Goal: Task Accomplishment & Management: Complete application form

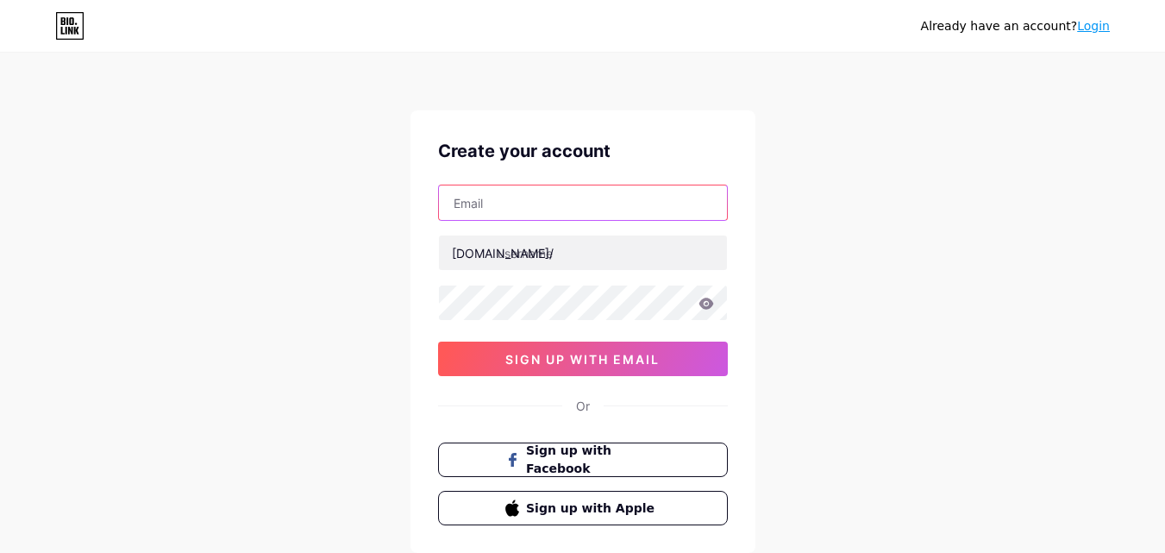
click at [516, 205] on input "text" at bounding box center [583, 202] width 288 height 35
click at [592, 202] on input "text" at bounding box center [583, 202] width 288 height 35
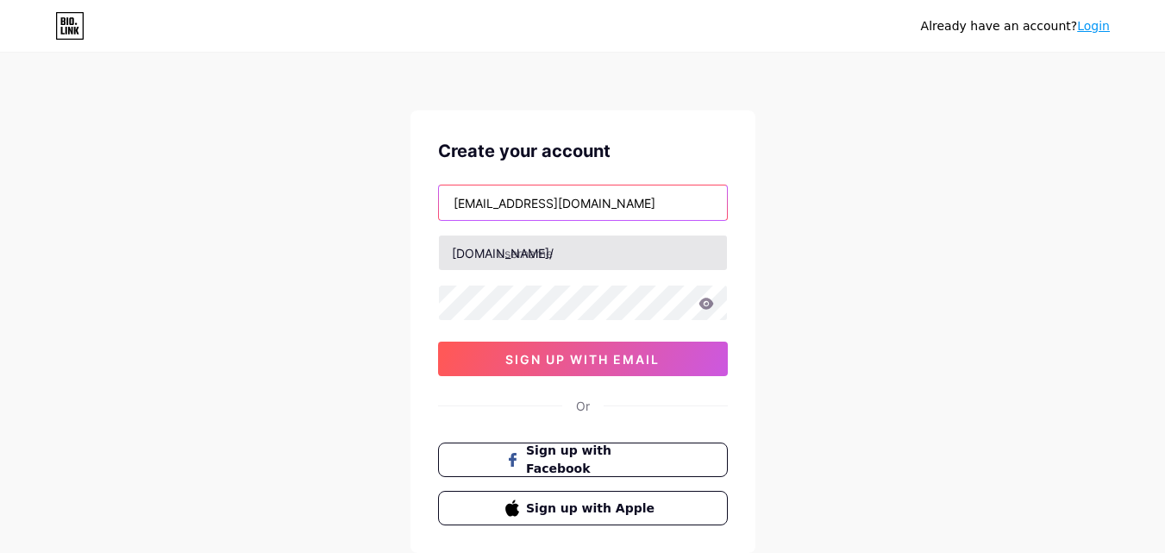
type input "[EMAIL_ADDRESS][DOMAIN_NAME]"
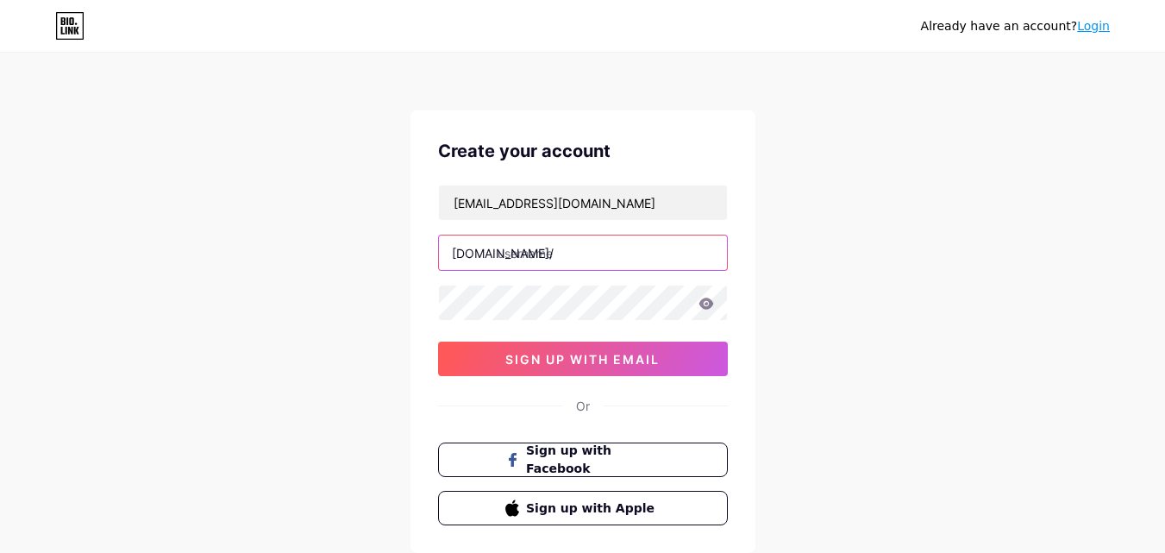
click at [603, 257] on input "text" at bounding box center [583, 252] width 288 height 35
type input "digfystore"
click at [711, 301] on icon at bounding box center [707, 304] width 16 height 12
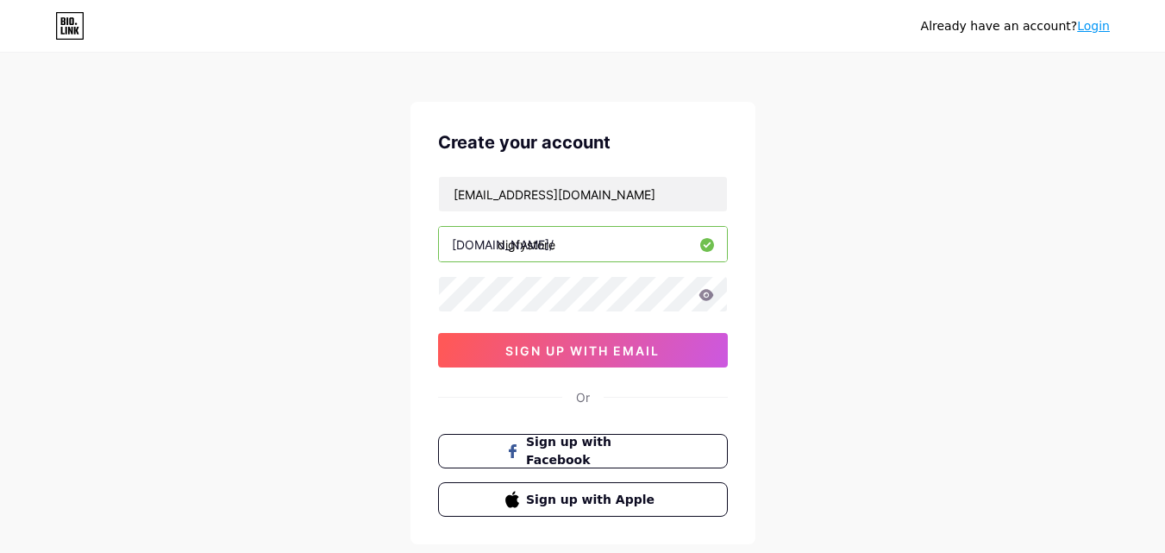
scroll to position [7, 0]
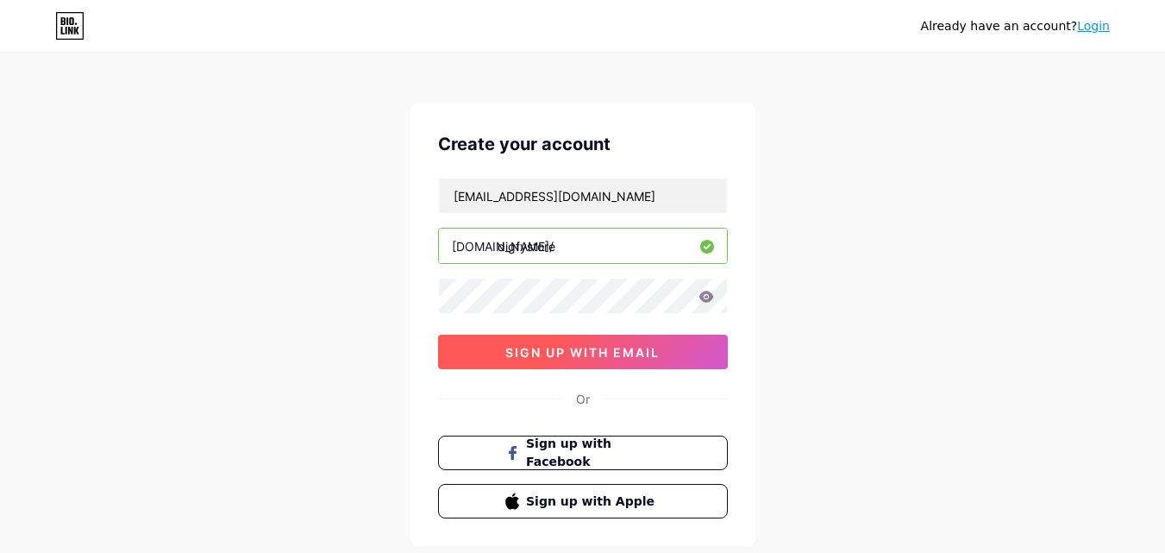
click at [570, 354] on span "sign up with email" at bounding box center [582, 352] width 154 height 15
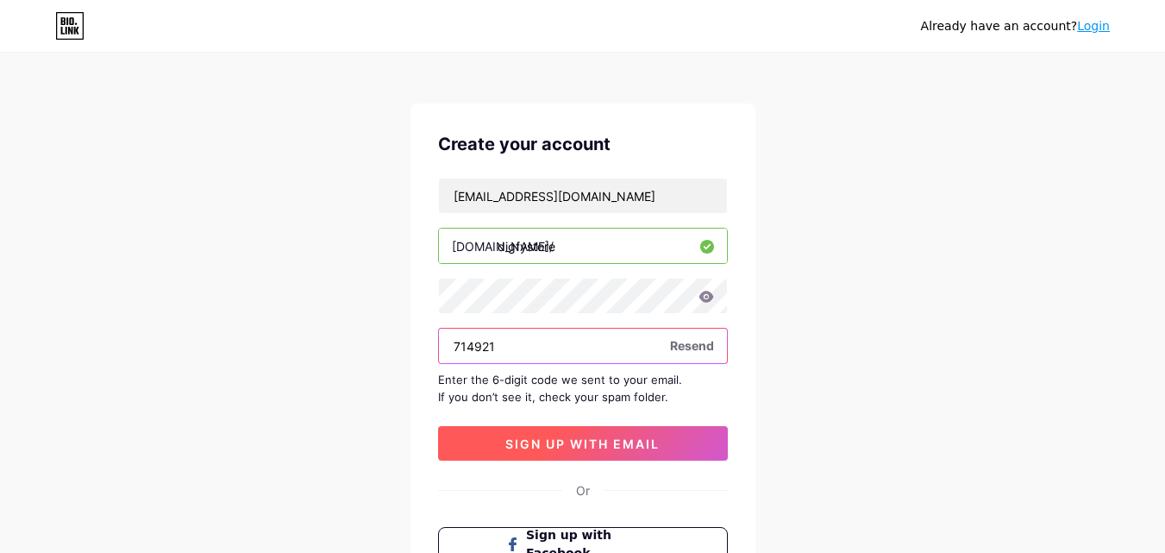
type input "714921"
click at [572, 450] on span "sign up with email" at bounding box center [582, 443] width 154 height 15
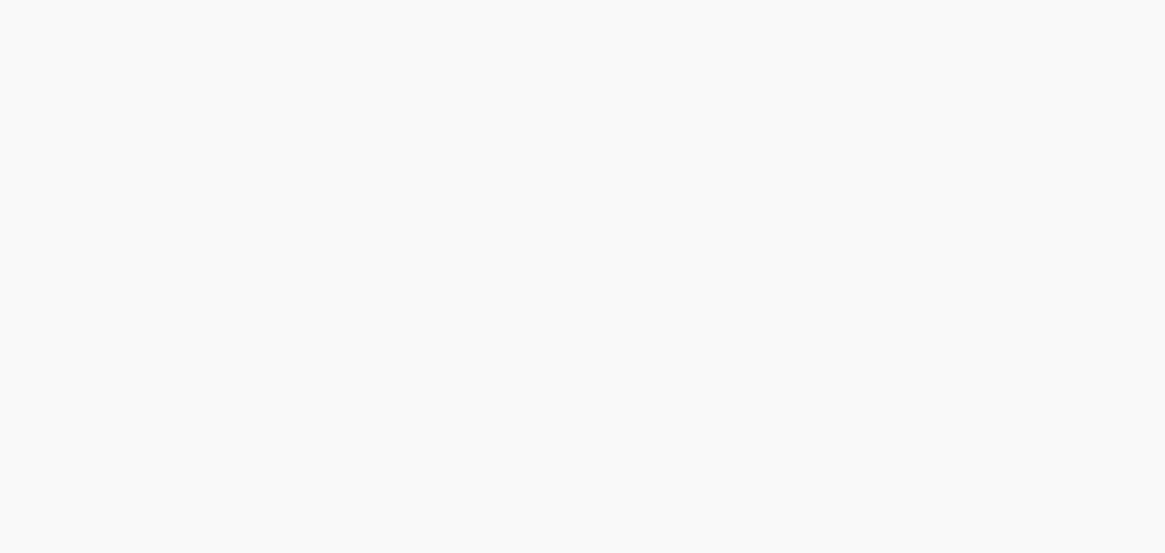
scroll to position [0, 0]
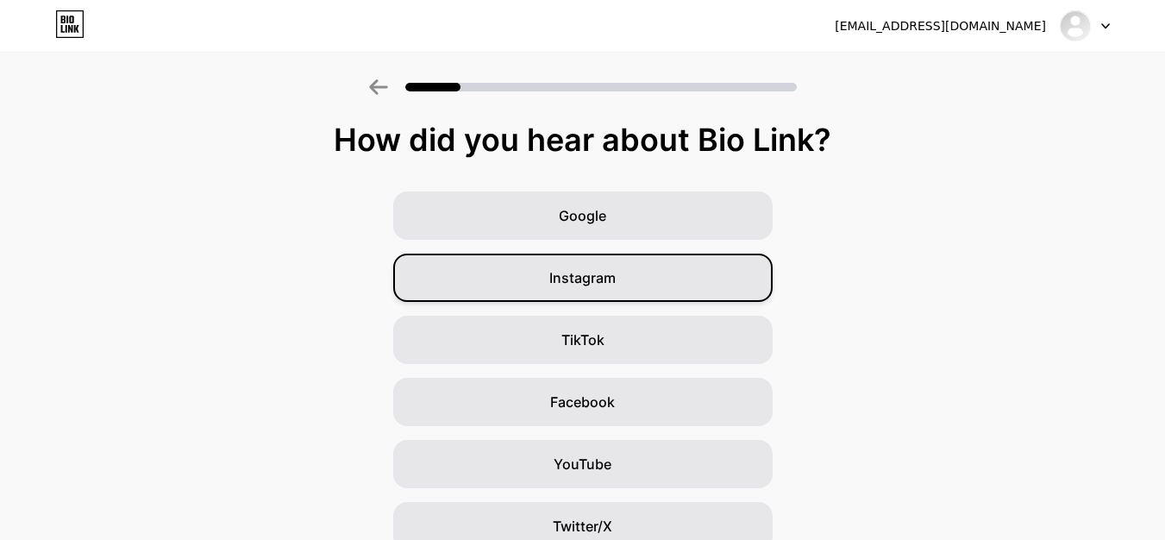
click at [636, 276] on div "Instagram" at bounding box center [583, 278] width 380 height 48
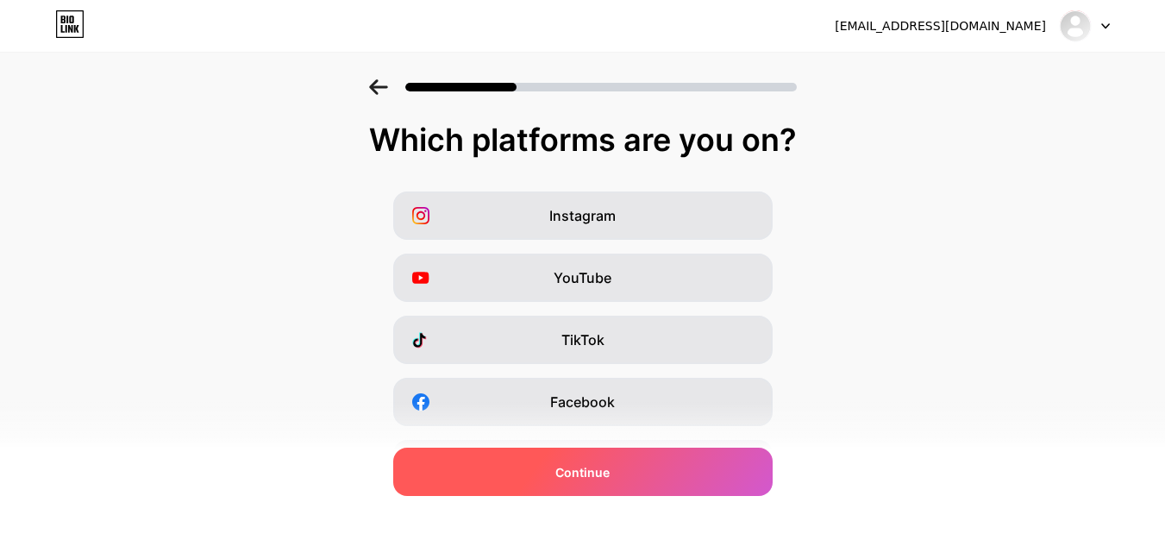
click at [587, 467] on span "Continue" at bounding box center [582, 472] width 54 height 18
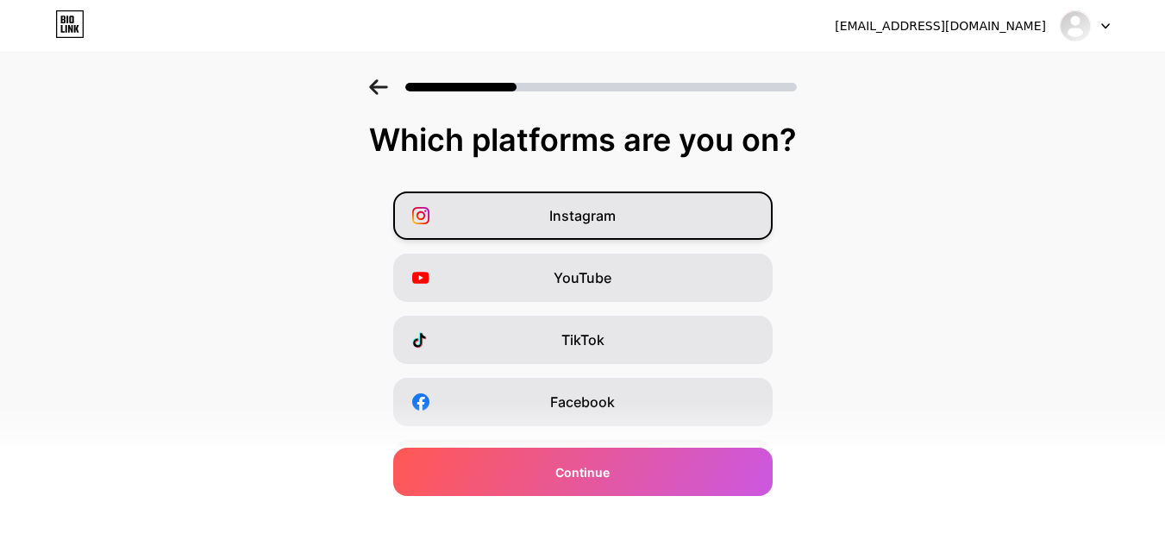
click at [616, 223] on span "Instagram" at bounding box center [582, 215] width 66 height 21
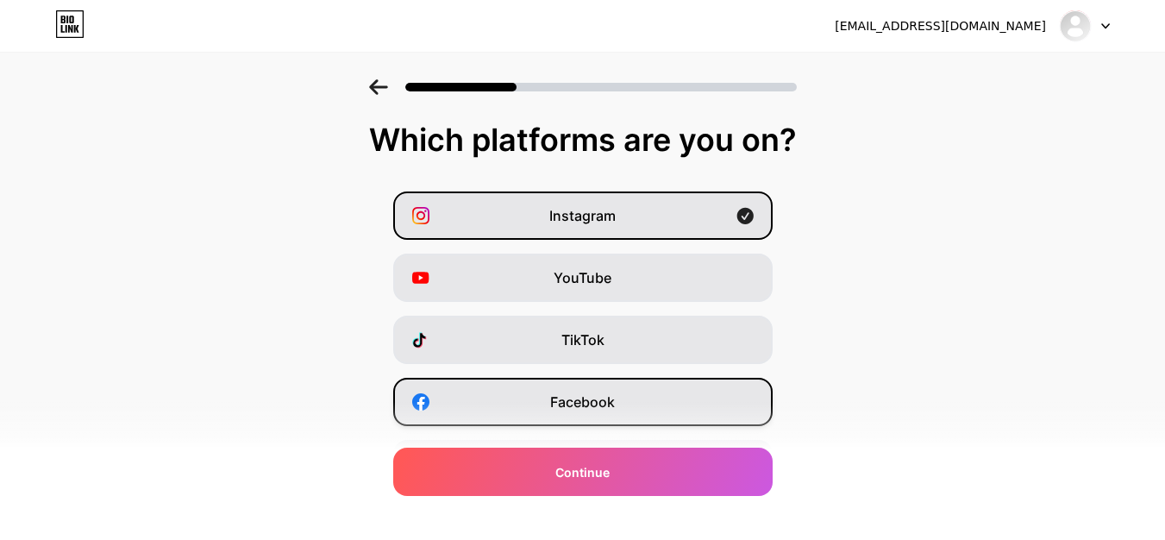
click at [570, 406] on span "Facebook" at bounding box center [582, 402] width 65 height 21
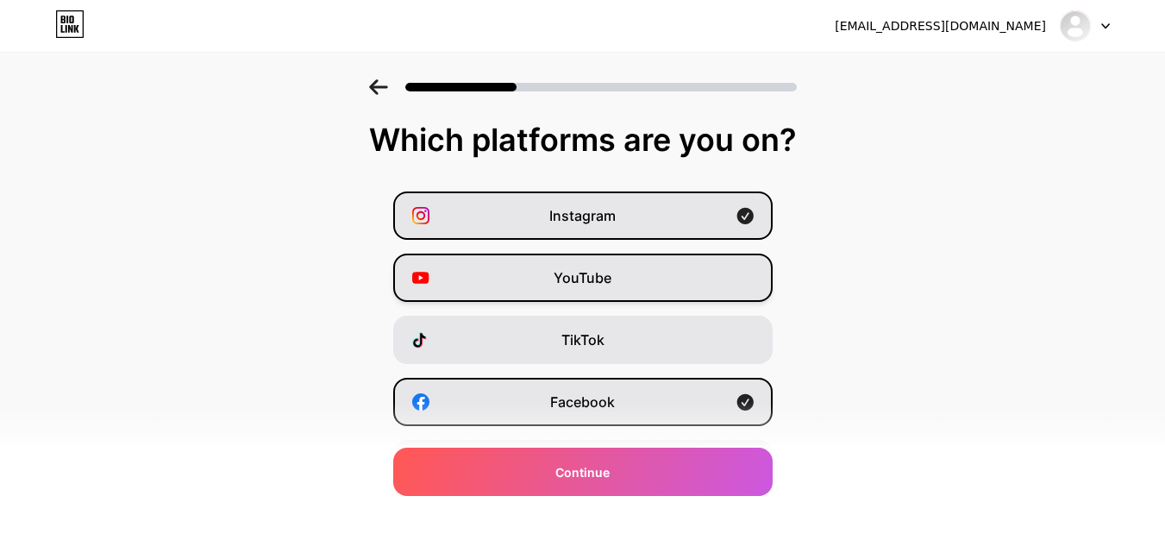
click at [644, 289] on div "YouTube" at bounding box center [583, 278] width 380 height 48
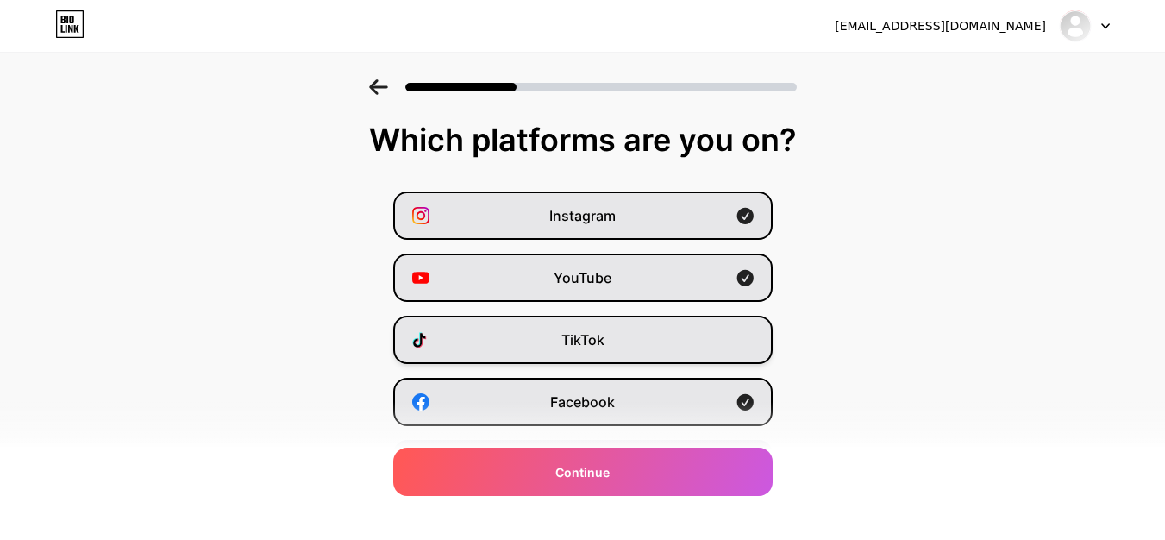
click at [639, 338] on div "TikTok" at bounding box center [583, 340] width 380 height 48
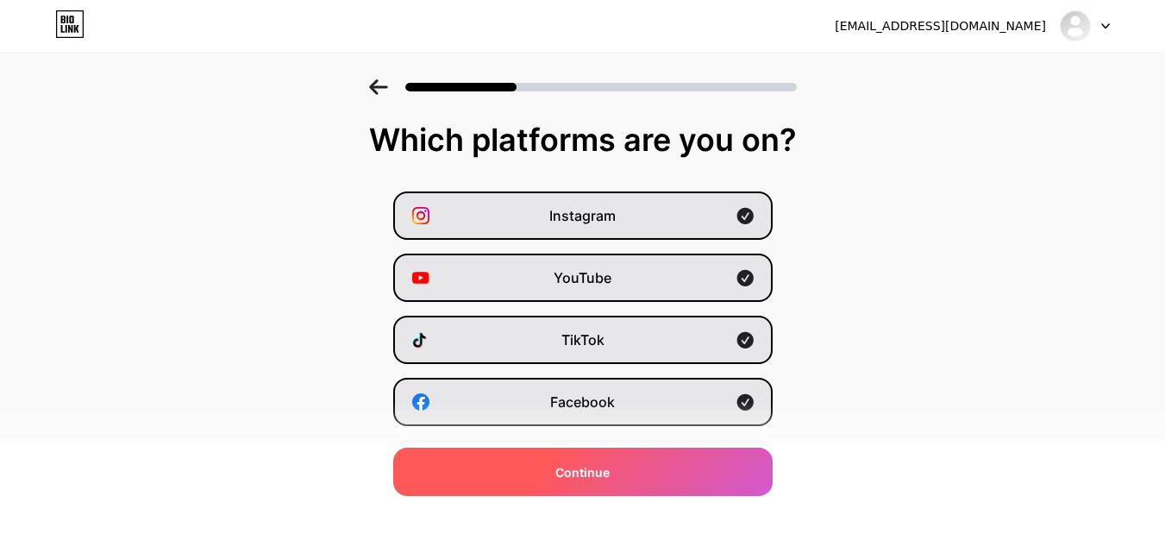
click at [593, 468] on span "Continue" at bounding box center [582, 472] width 54 height 18
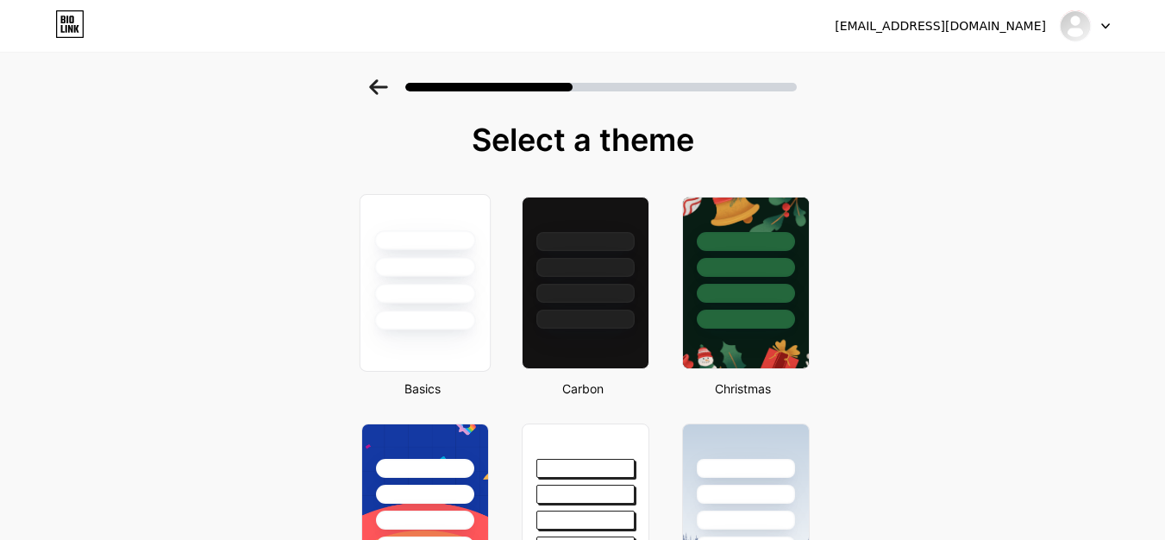
click at [430, 329] on div at bounding box center [424, 321] width 101 height 20
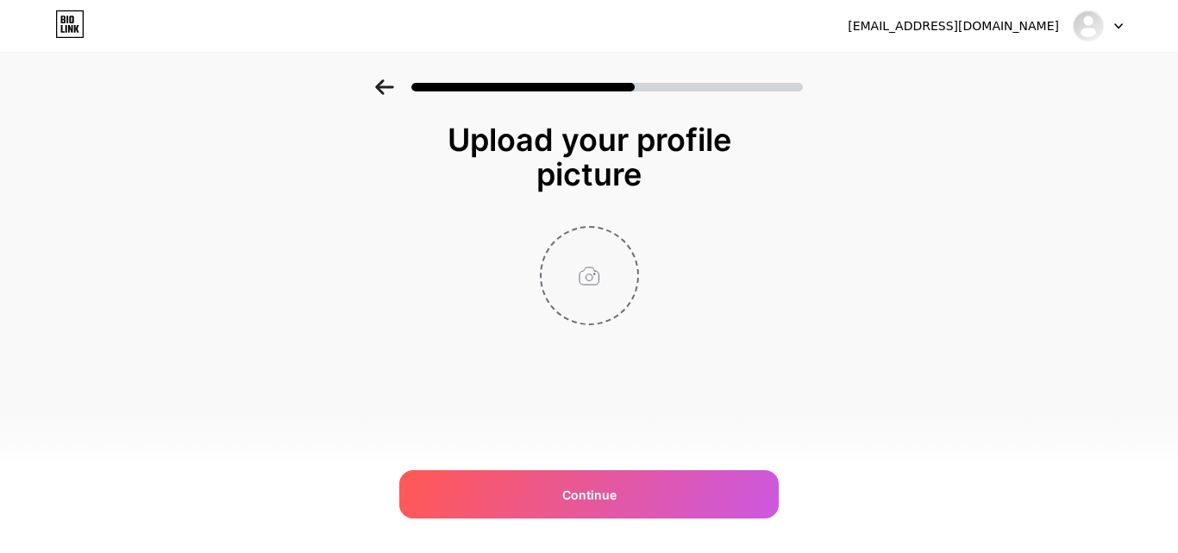
click at [592, 293] on input "file" at bounding box center [590, 276] width 96 height 96
type input "C:\fakepath\aifaceswap-ece5a1b9030313bfc59c59fe244ccefa.jpg"
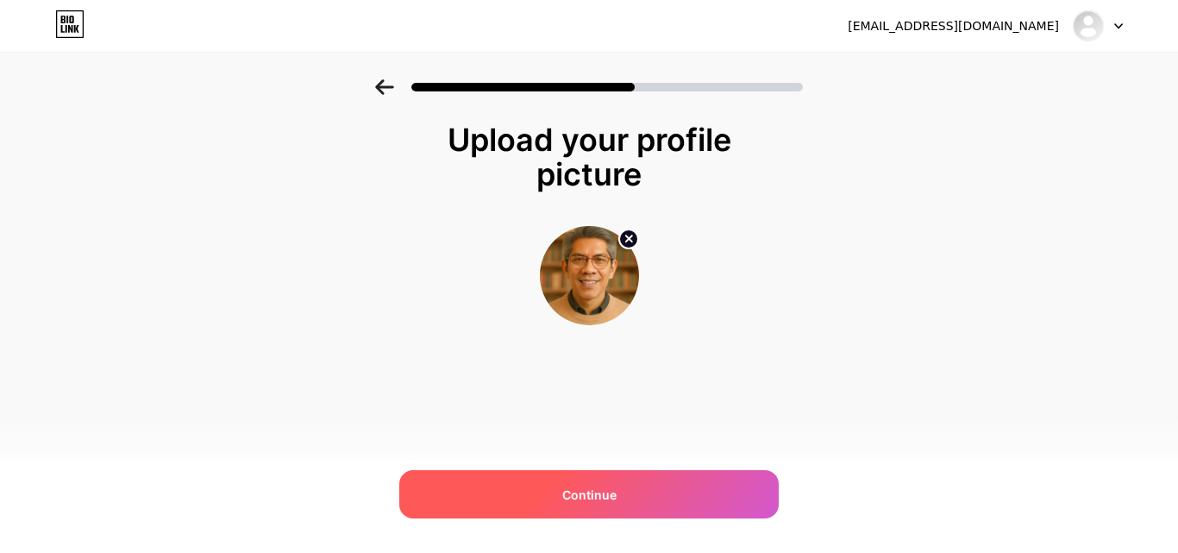
click at [578, 501] on span "Continue" at bounding box center [589, 495] width 54 height 18
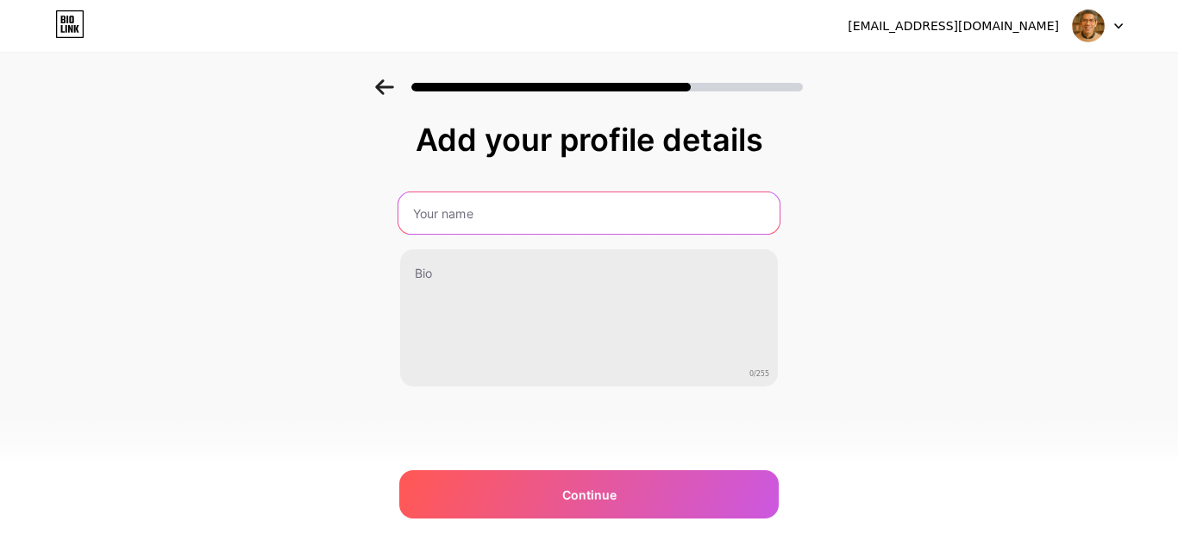
click at [546, 212] on input "text" at bounding box center [588, 212] width 381 height 41
type input "DigfyStore"
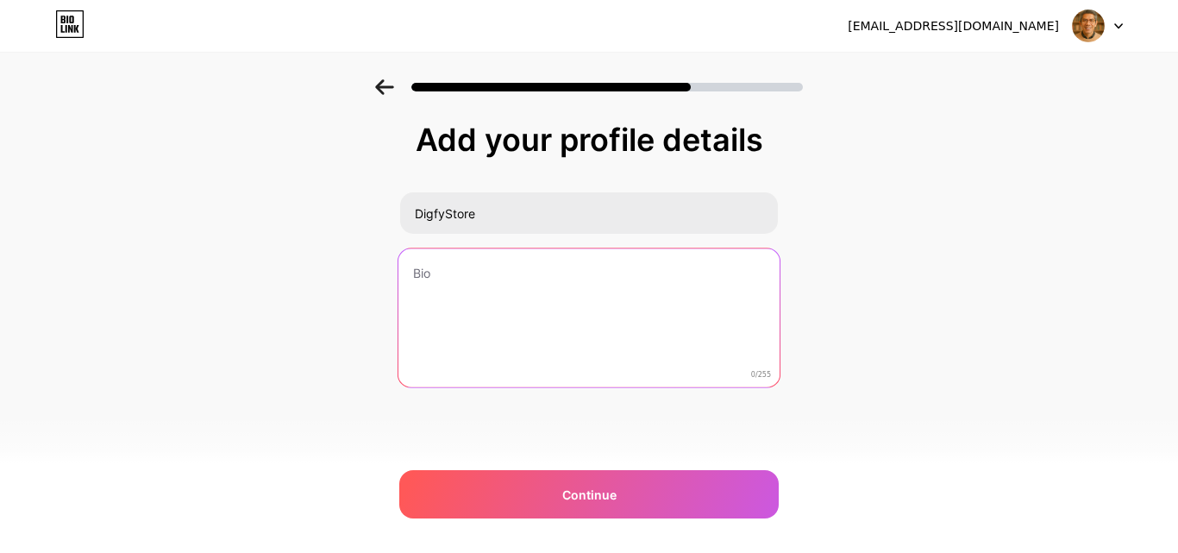
click at [538, 289] on textarea at bounding box center [588, 318] width 381 height 141
click at [463, 273] on textarea "e[Book]s-eCourse-eLearning" at bounding box center [588, 318] width 381 height 141
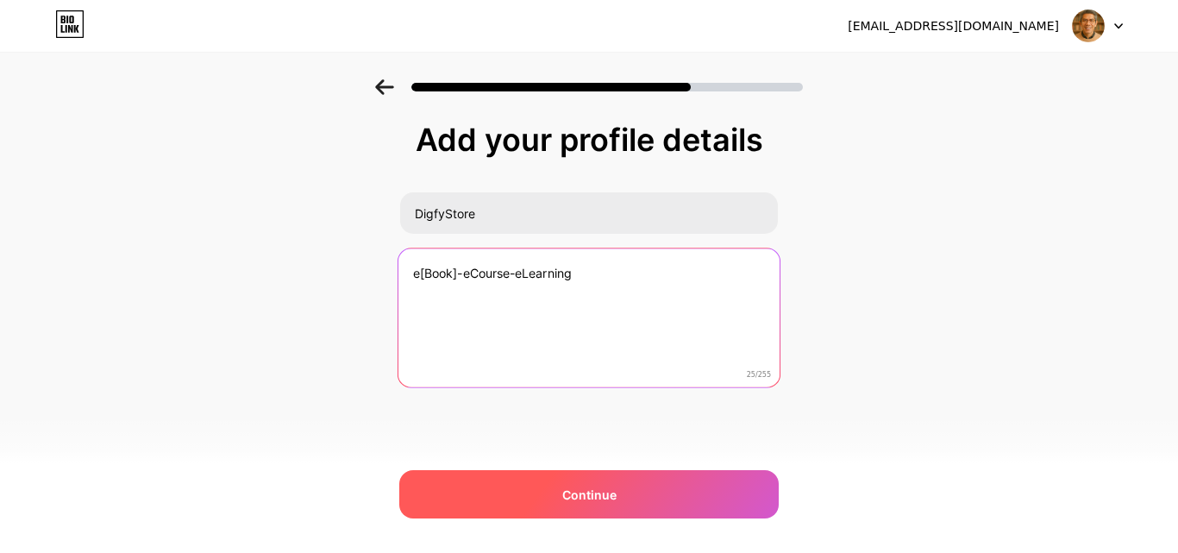
type textarea "e[Book]-eCourse-eLearning"
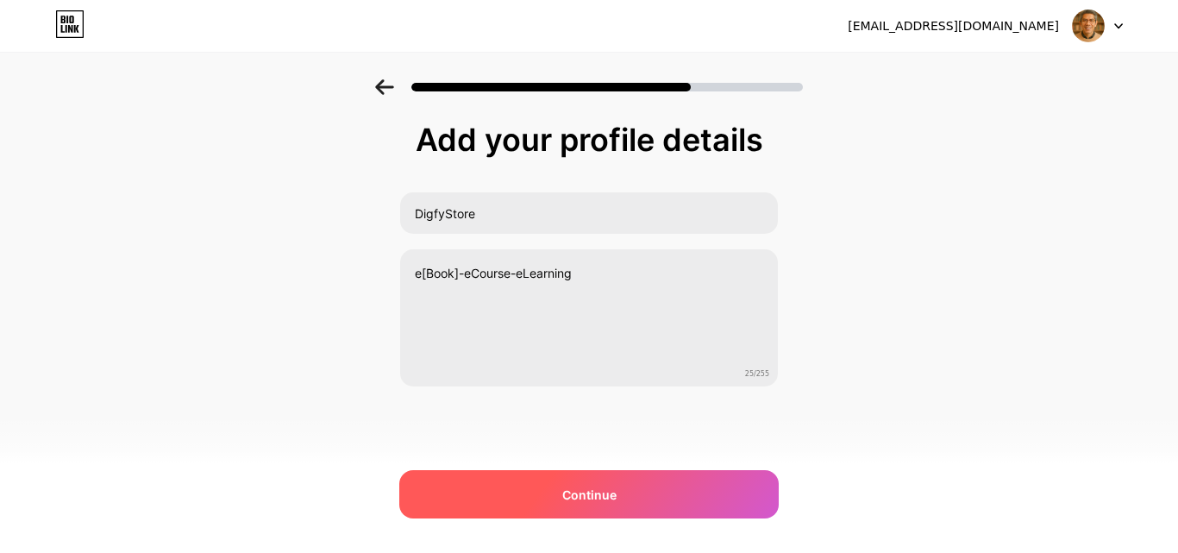
click at [551, 493] on div "Continue" at bounding box center [589, 494] width 380 height 48
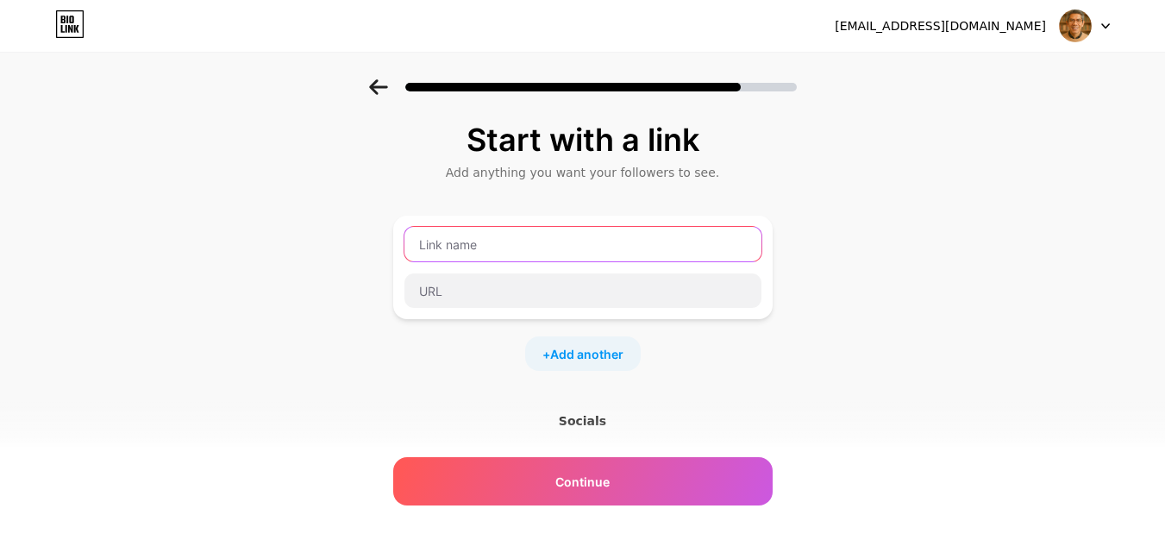
click at [555, 245] on input "text" at bounding box center [583, 244] width 357 height 35
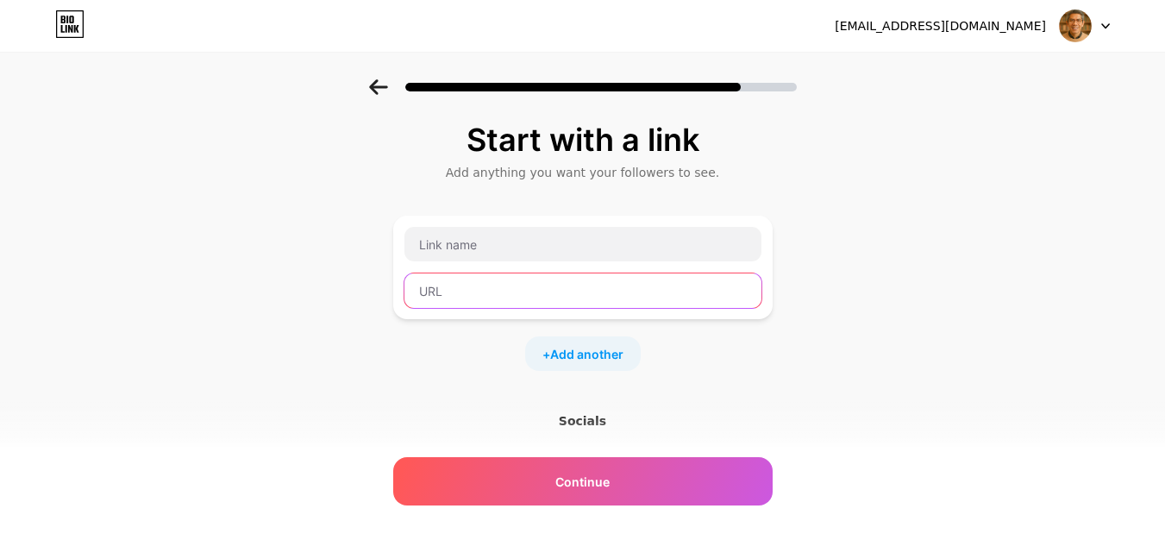
click at [554, 292] on input "text" at bounding box center [583, 290] width 357 height 35
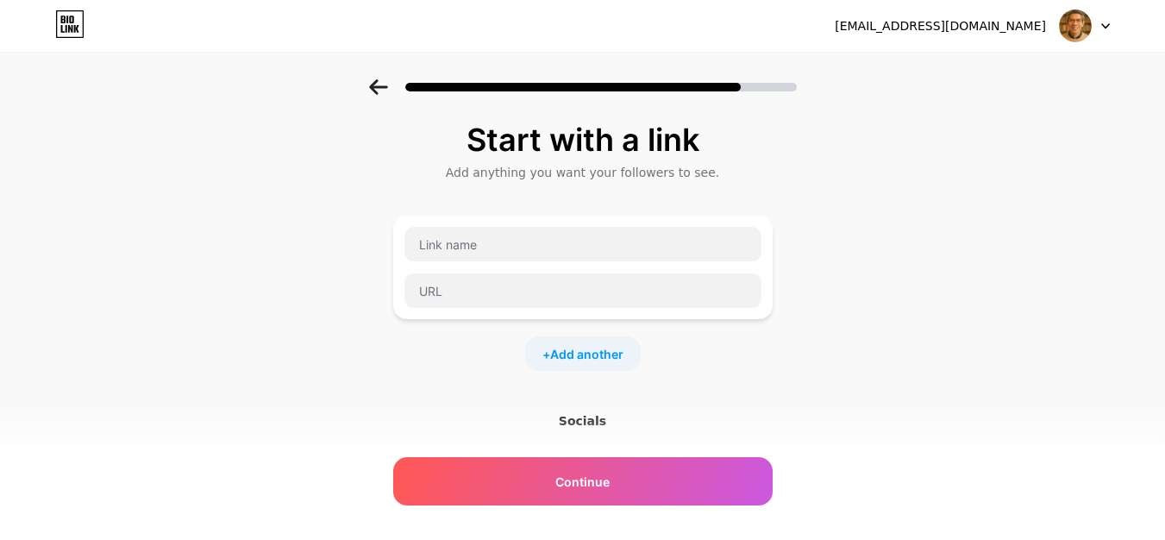
click at [586, 425] on div "Socials" at bounding box center [583, 420] width 380 height 17
click at [593, 420] on div "Socials" at bounding box center [583, 420] width 380 height 17
click at [516, 243] on input "text" at bounding box center [583, 244] width 357 height 35
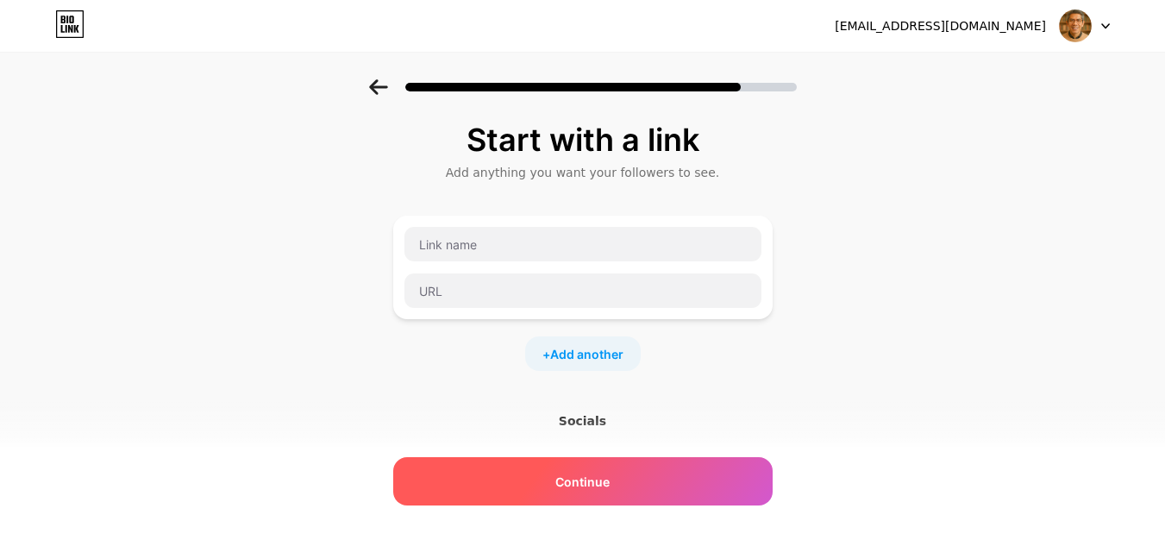
click at [534, 482] on div "Continue" at bounding box center [583, 481] width 380 height 48
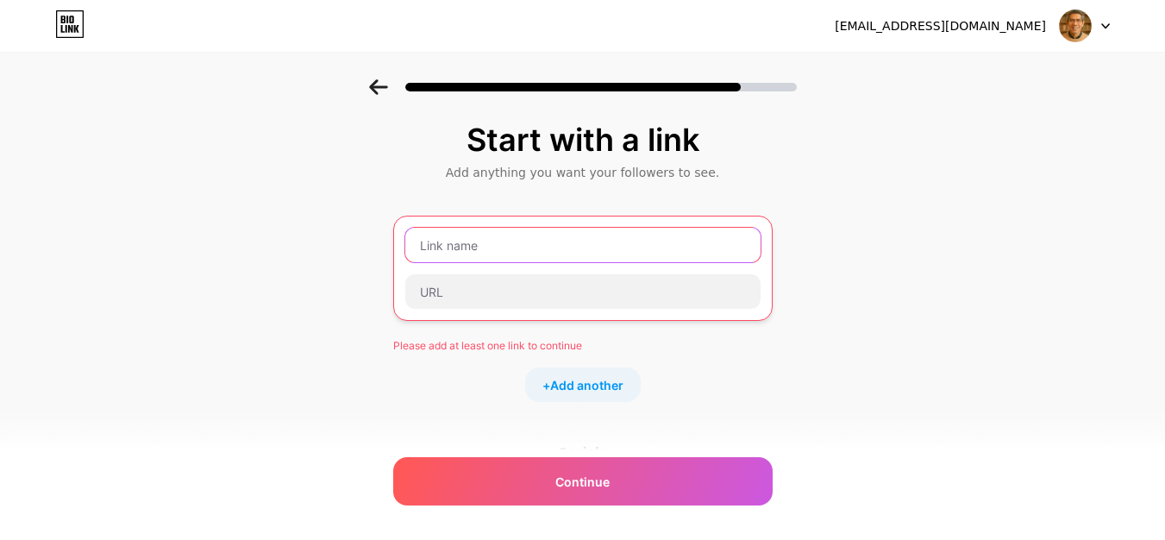
click at [529, 242] on input "text" at bounding box center [582, 245] width 355 height 35
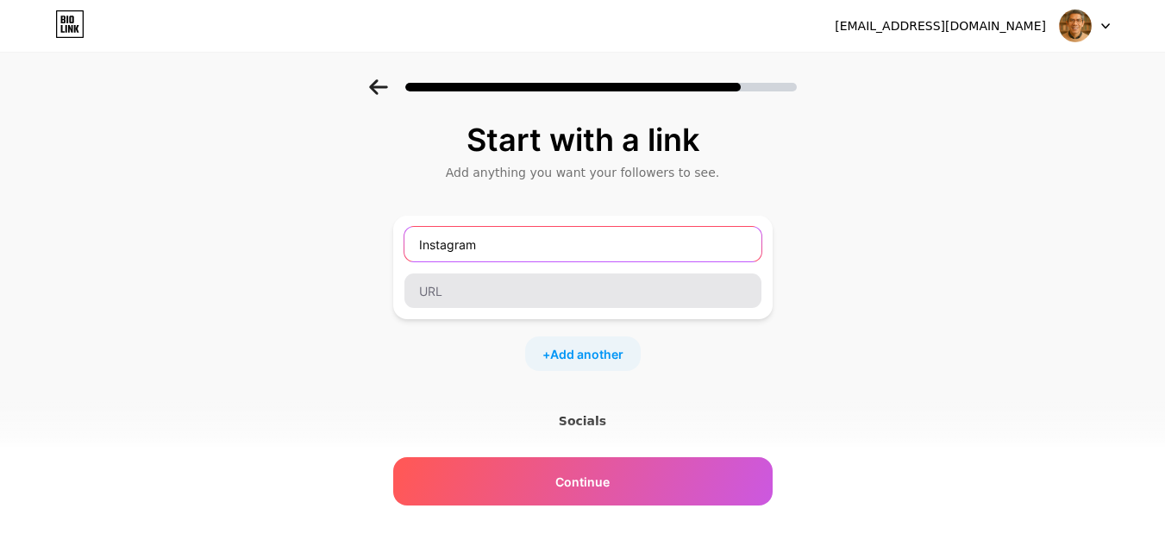
type input "Instagram"
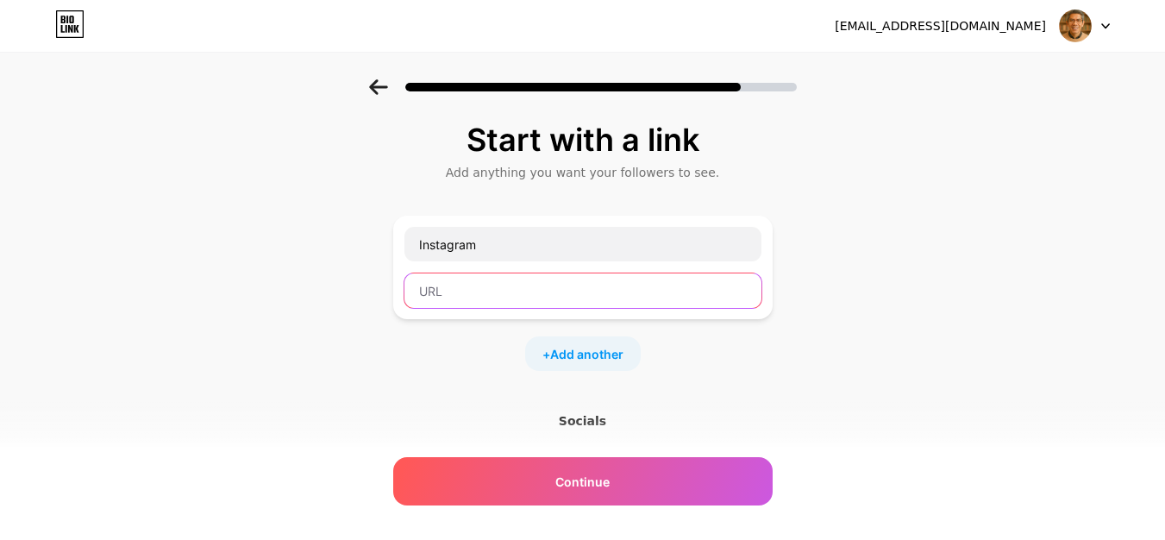
click at [501, 292] on input "text" at bounding box center [583, 290] width 357 height 35
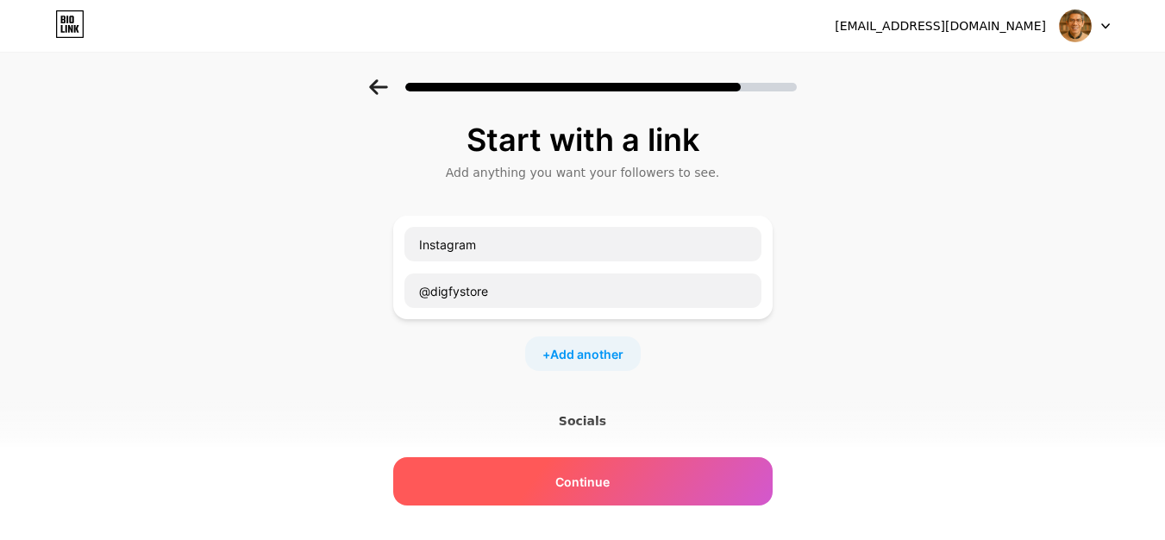
click at [550, 483] on div "Continue" at bounding box center [583, 481] width 380 height 48
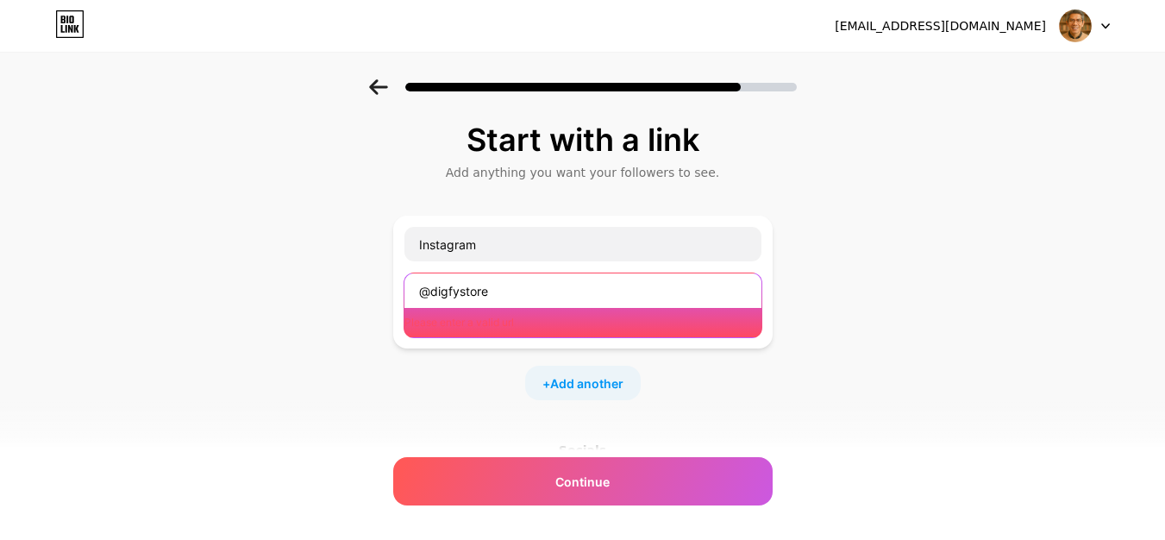
click at [440, 294] on input "@digfystore" at bounding box center [583, 290] width 357 height 35
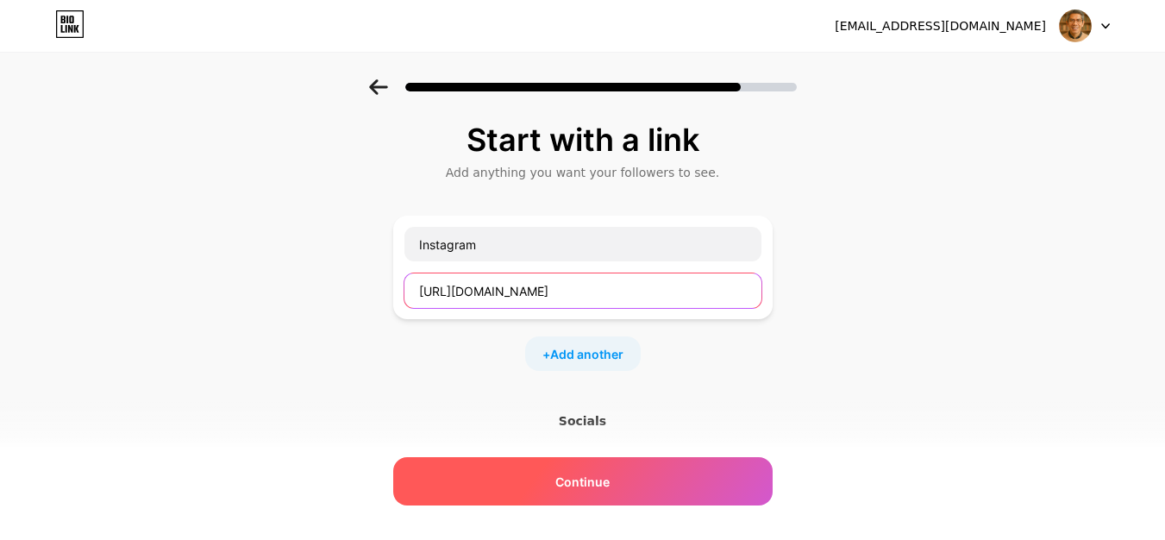
type input "[URL][DOMAIN_NAME]"
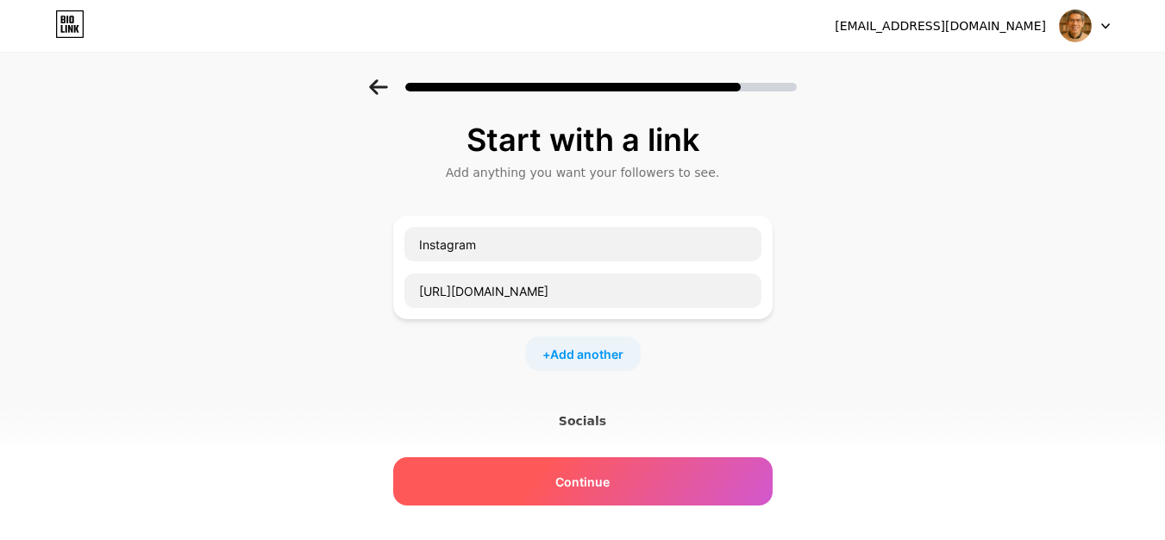
click at [631, 480] on div "Continue" at bounding box center [583, 481] width 380 height 48
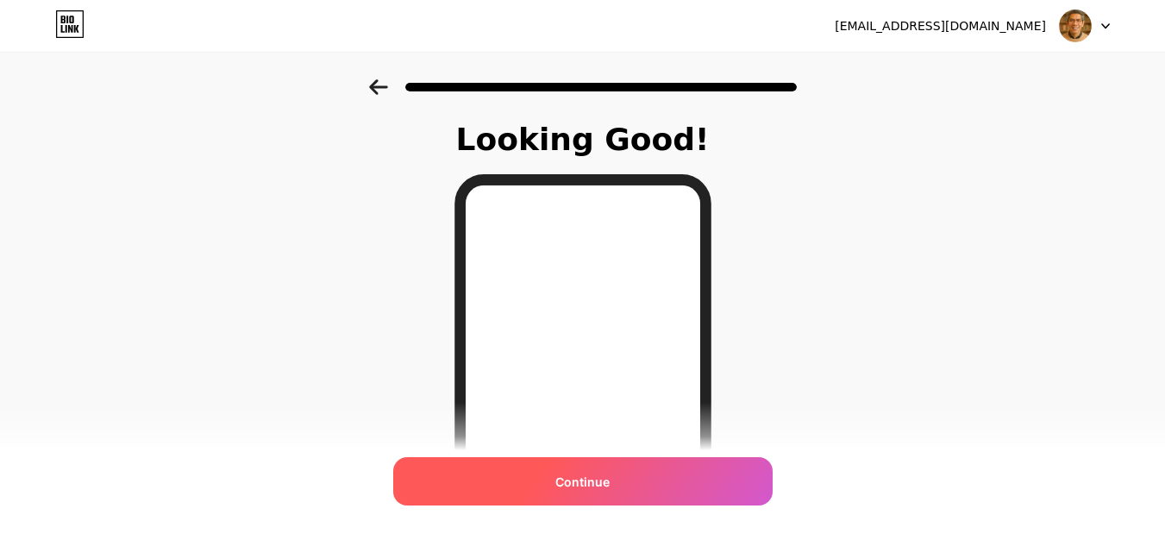
click at [581, 478] on span "Continue" at bounding box center [582, 482] width 54 height 18
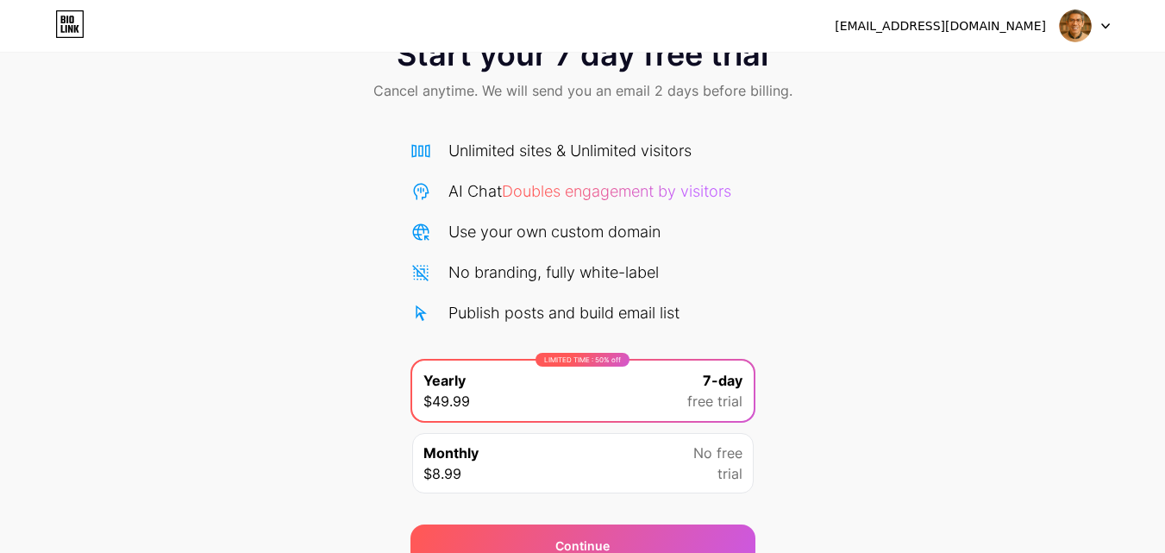
scroll to position [61, 0]
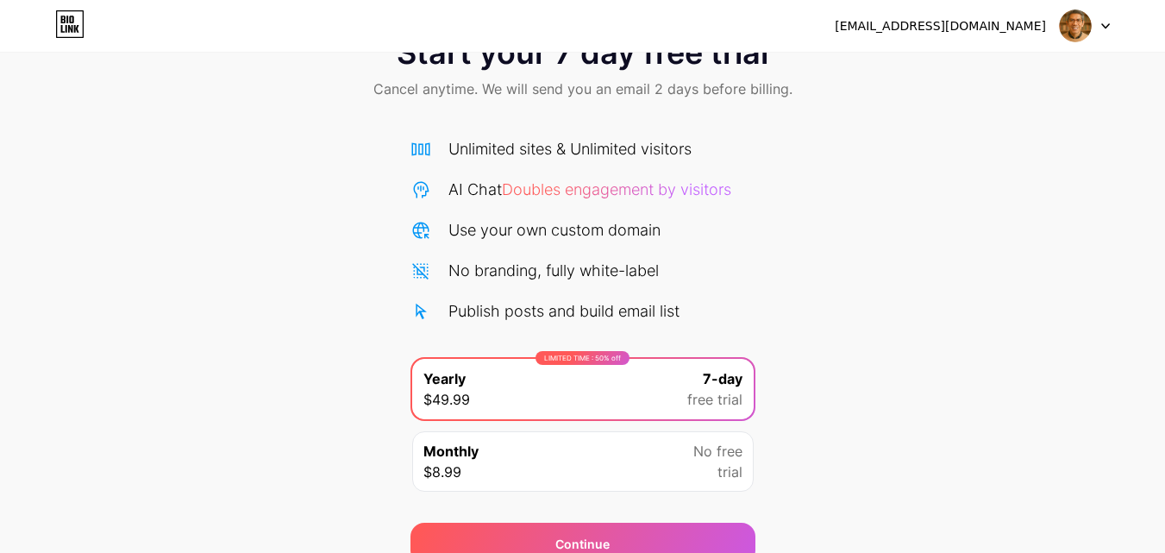
click at [974, 353] on div "Start your 7 day free trial Cancel anytime. We will send you an email 2 days be…" at bounding box center [582, 291] width 1165 height 546
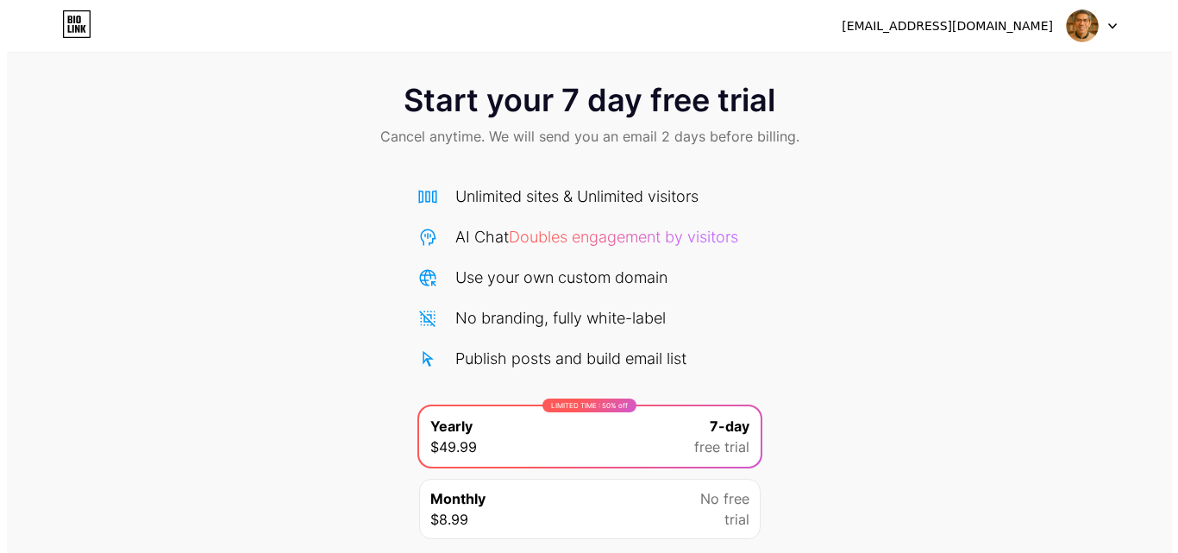
scroll to position [0, 0]
